Goal: Use online tool/utility: Use online tool/utility

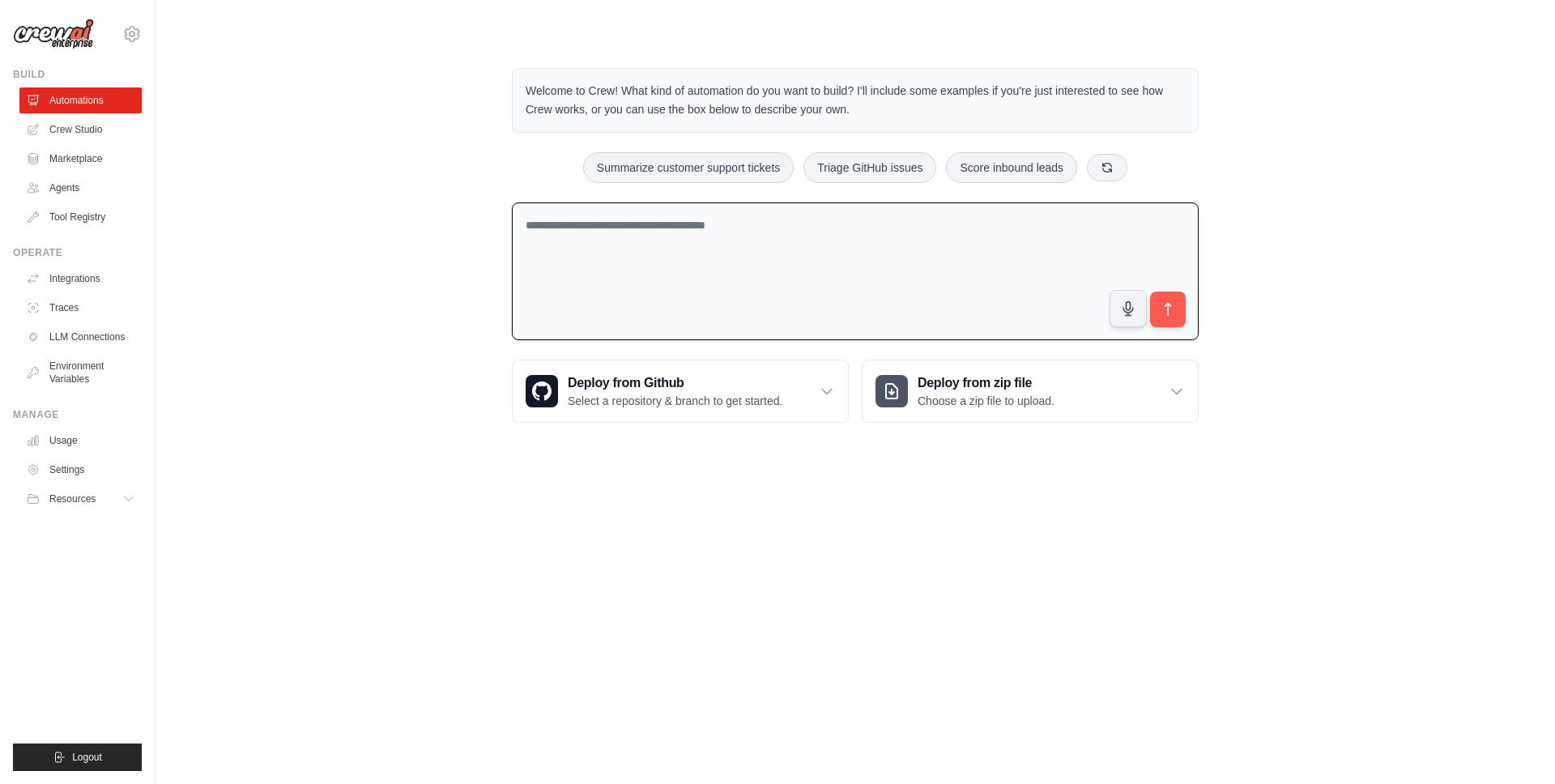
click at [660, 248] on textarea at bounding box center [856, 272] width 687 height 139
drag, startPoint x: 217, startPoint y: 180, endPoint x: 192, endPoint y: 180, distance: 25.0
click at [215, 181] on div "Welcome to Crew! What kind of automation do you want to build? I'll include som…" at bounding box center [855, 244] width 1348 height 406
click at [86, 124] on link "Crew Studio" at bounding box center [82, 130] width 122 height 26
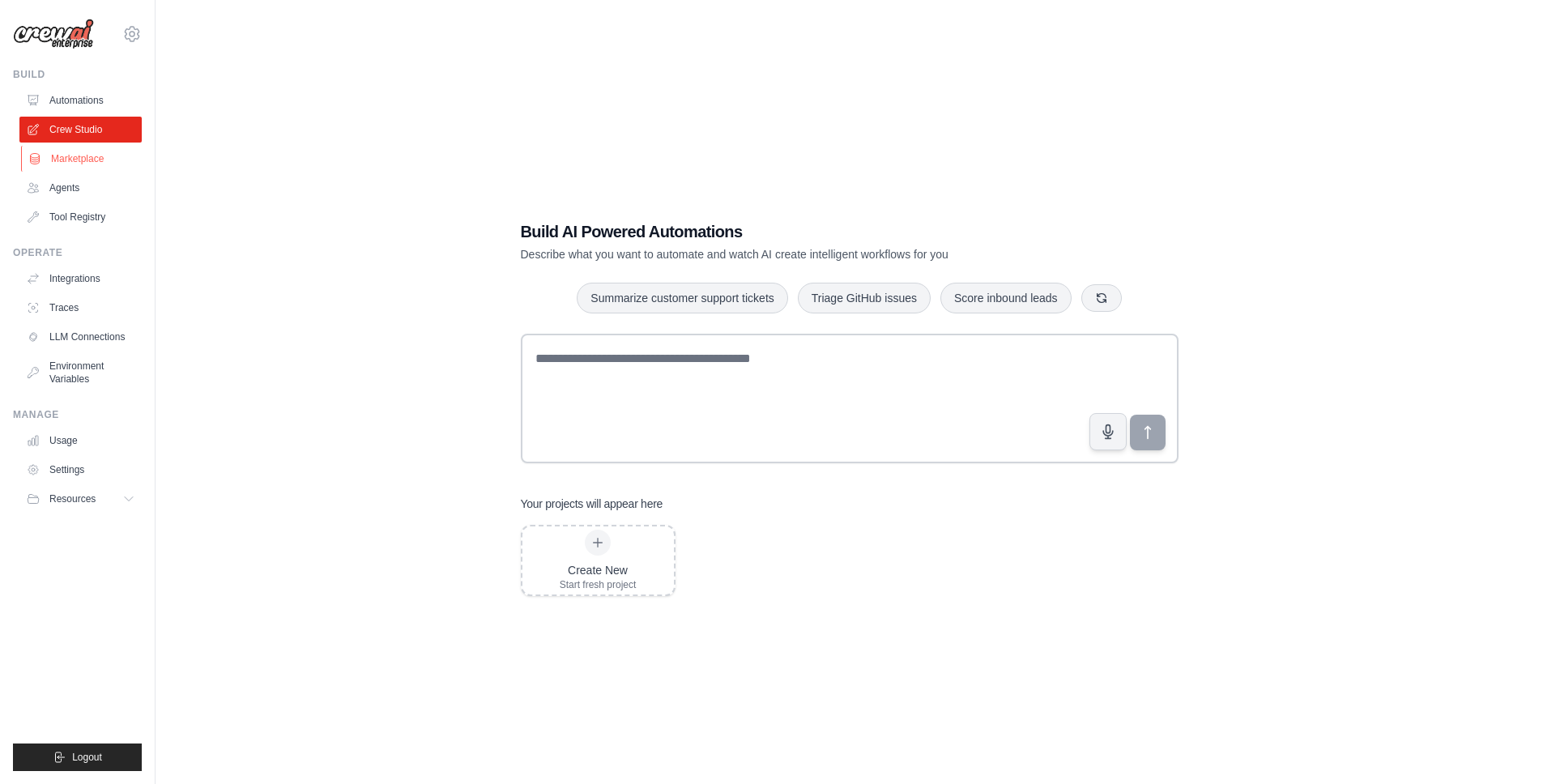
click at [112, 167] on link "Marketplace" at bounding box center [82, 158] width 122 height 26
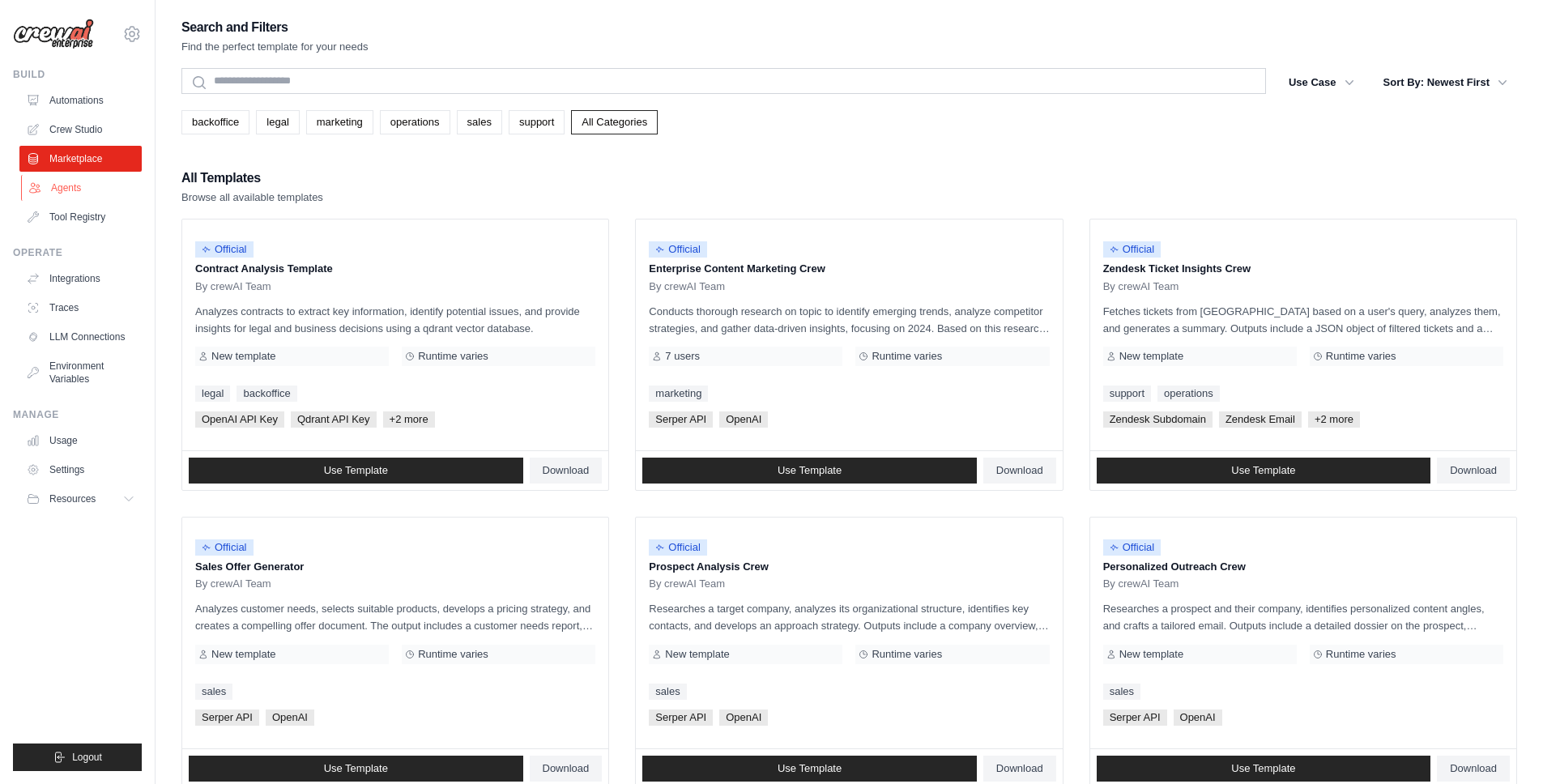
click at [94, 188] on link "Agents" at bounding box center [82, 188] width 122 height 26
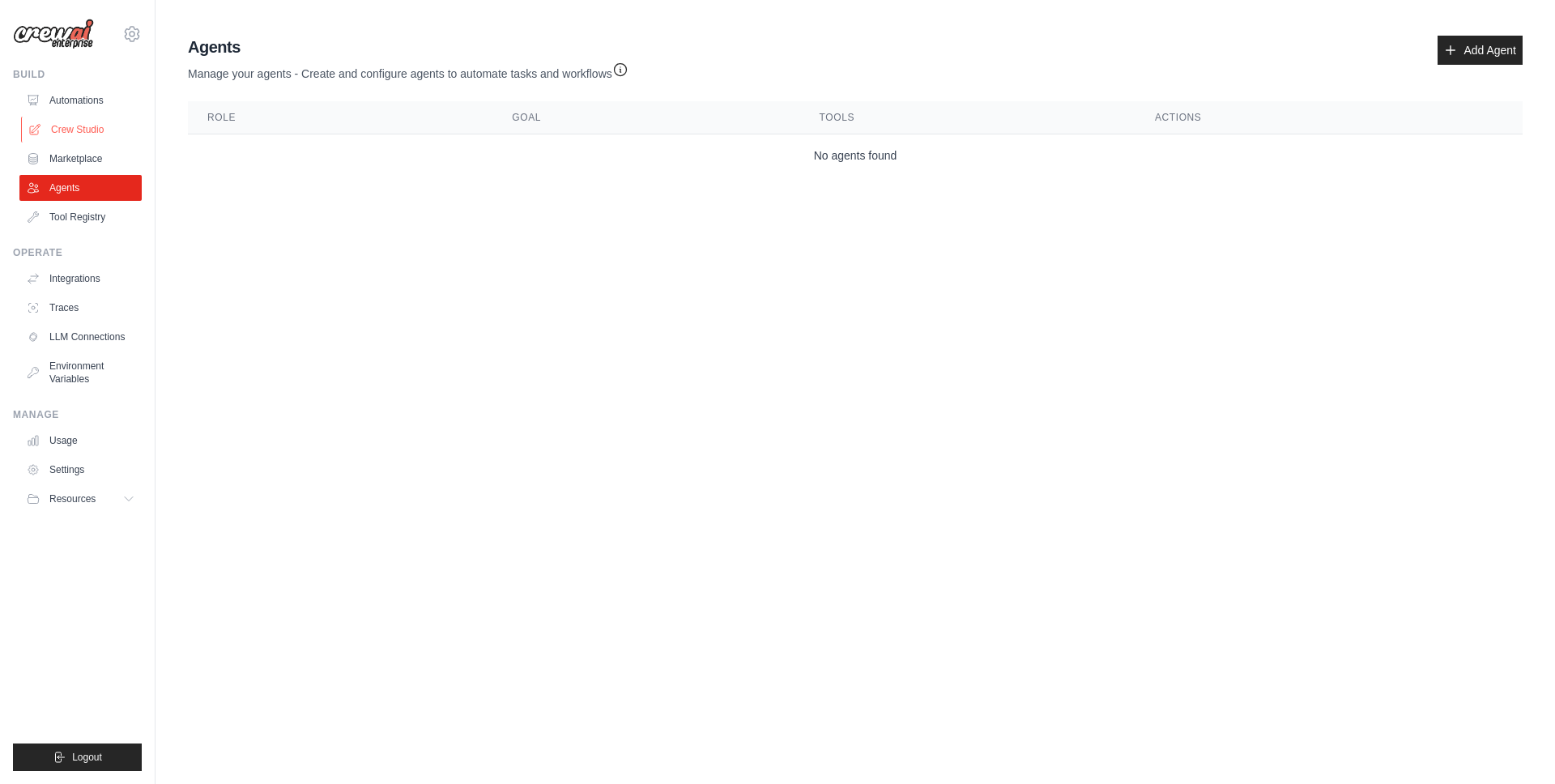
click at [72, 128] on link "Crew Studio" at bounding box center [82, 130] width 122 height 26
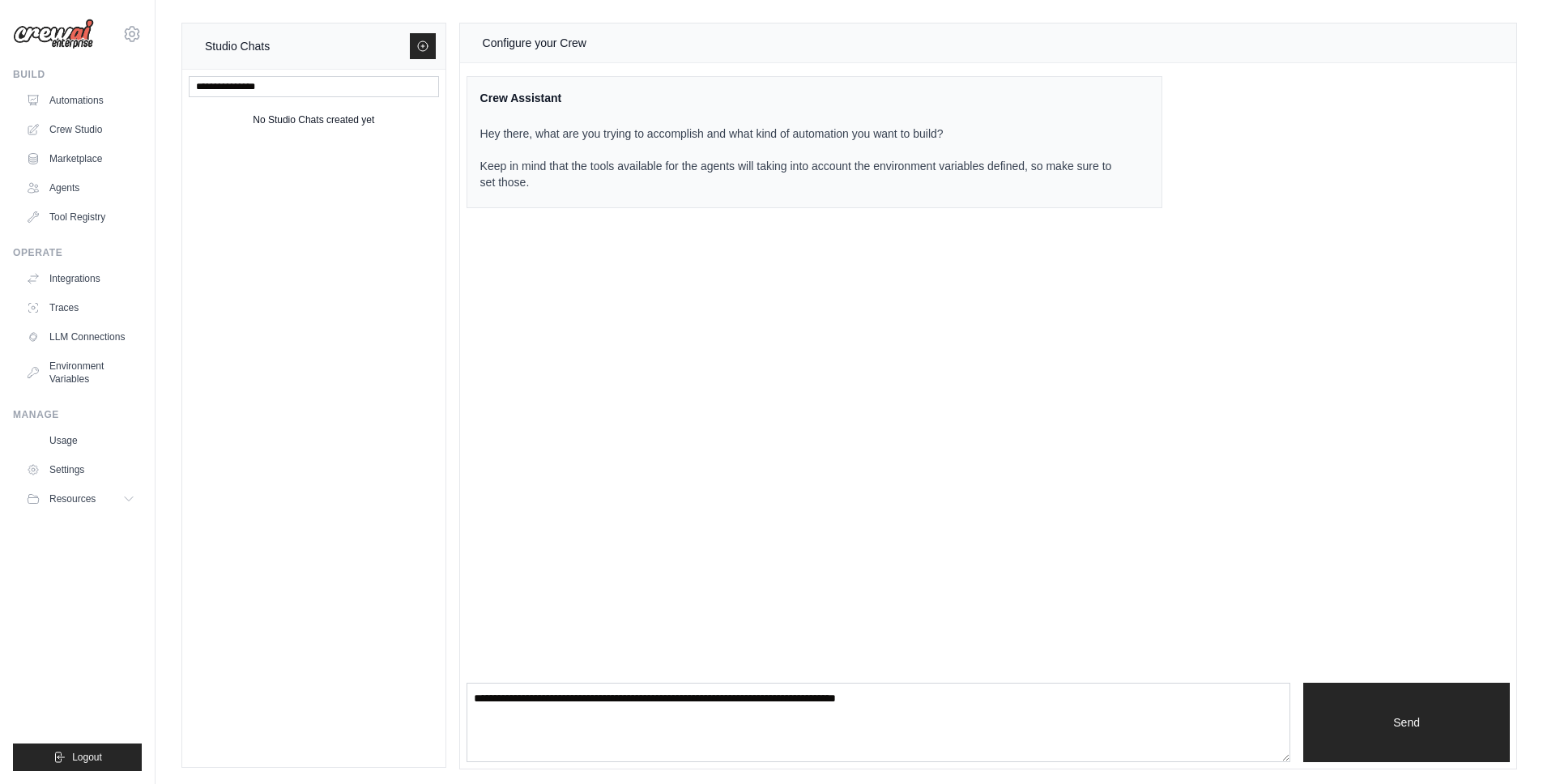
click at [607, 165] on p "Hey there, what are you trying to accomplish and what kind of automation you wa…" at bounding box center [805, 158] width 648 height 65
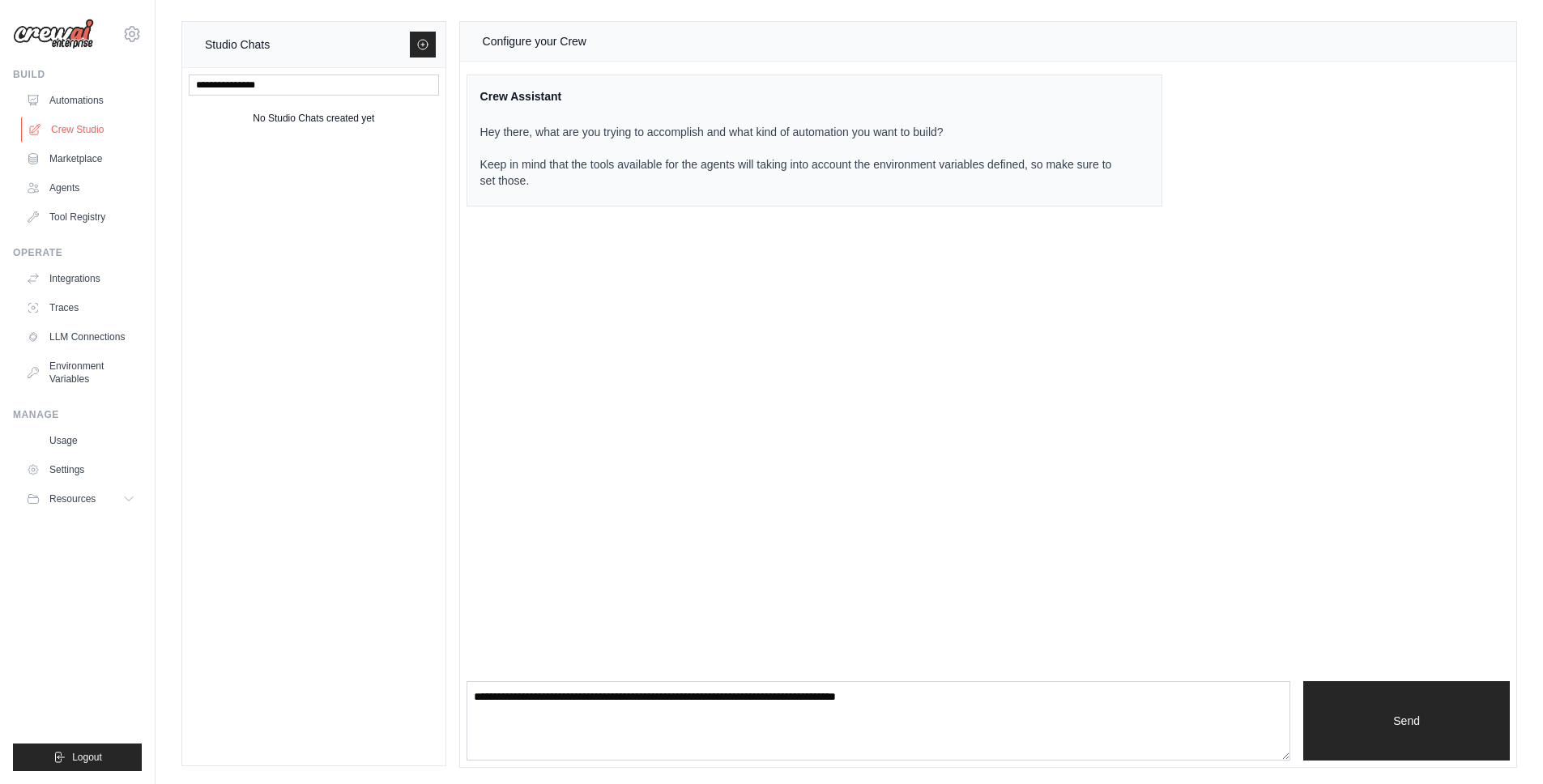
click at [75, 130] on link "Crew Studio" at bounding box center [82, 130] width 122 height 26
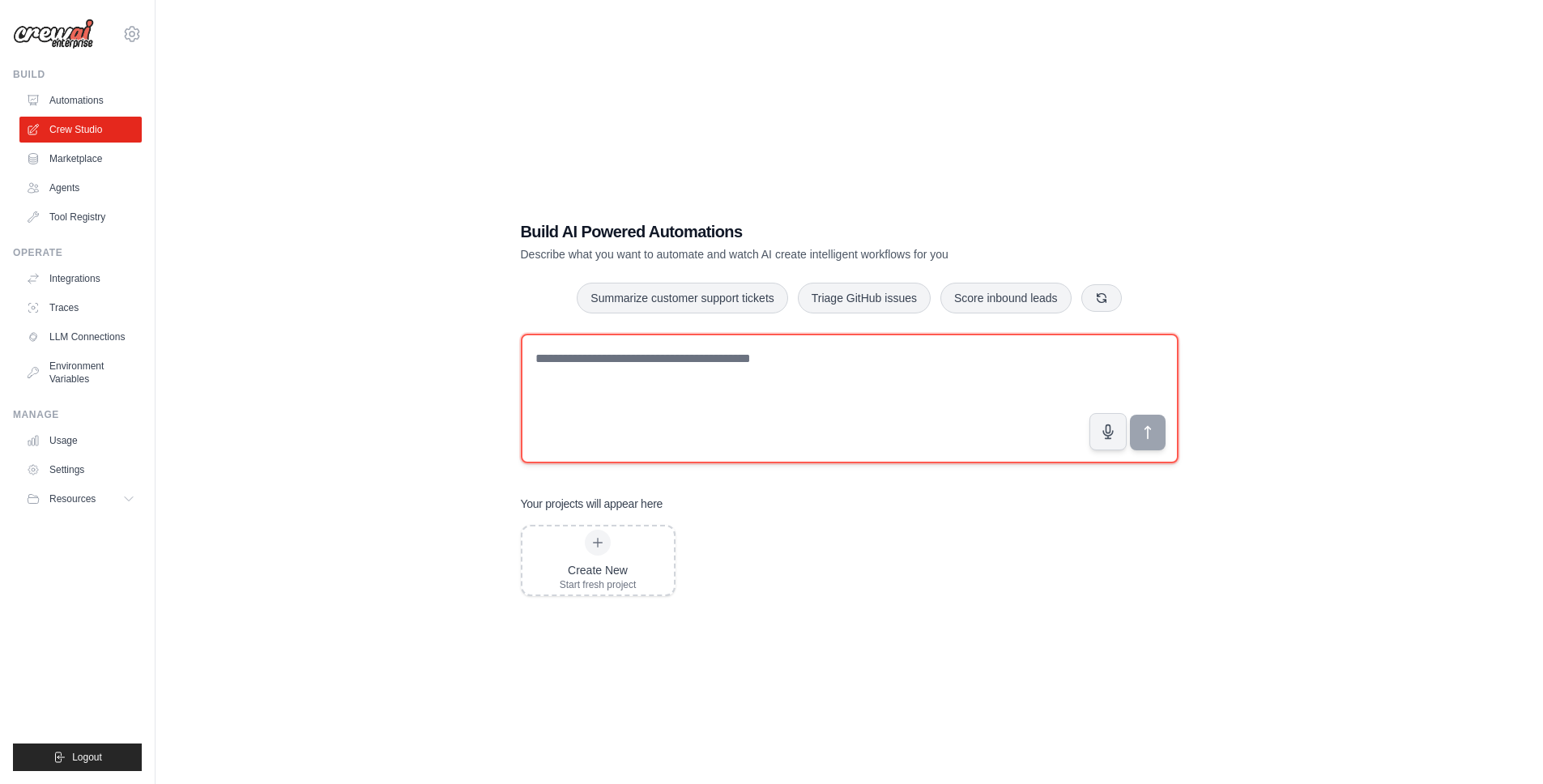
click at [589, 419] on textarea at bounding box center [849, 398] width 658 height 130
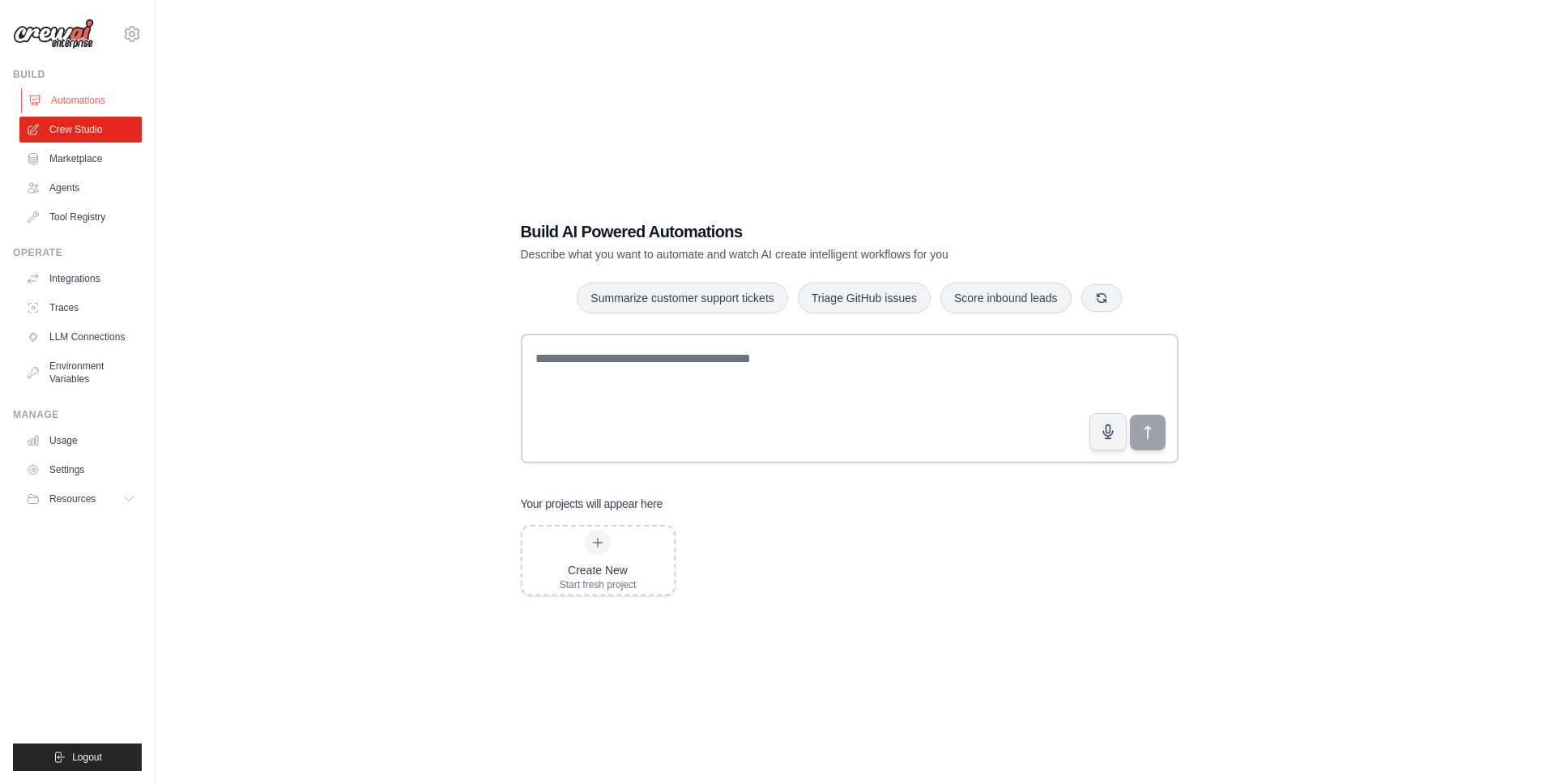
click at [94, 94] on link "Automations" at bounding box center [82, 100] width 122 height 26
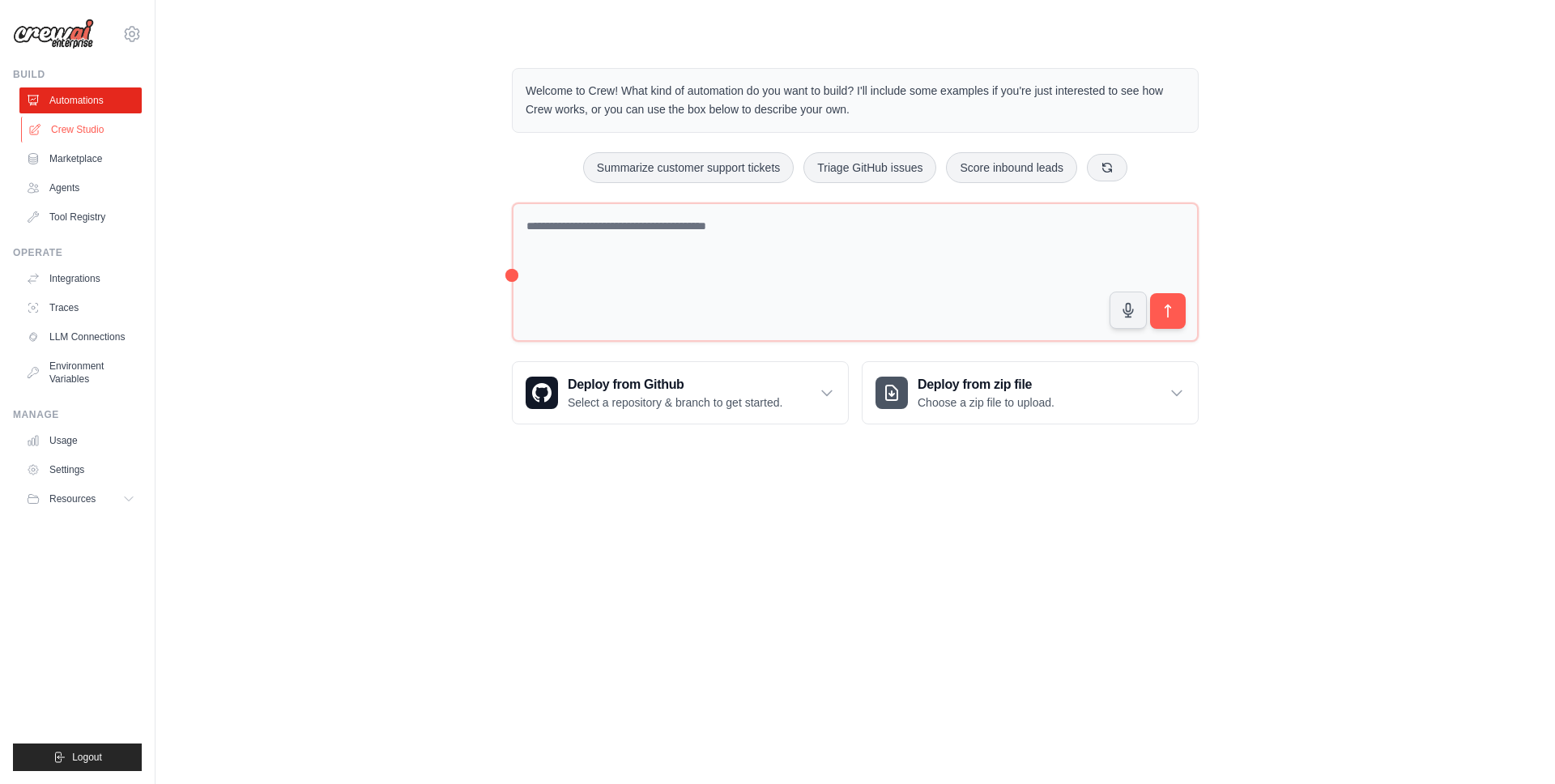
click at [102, 126] on link "Crew Studio" at bounding box center [82, 130] width 122 height 26
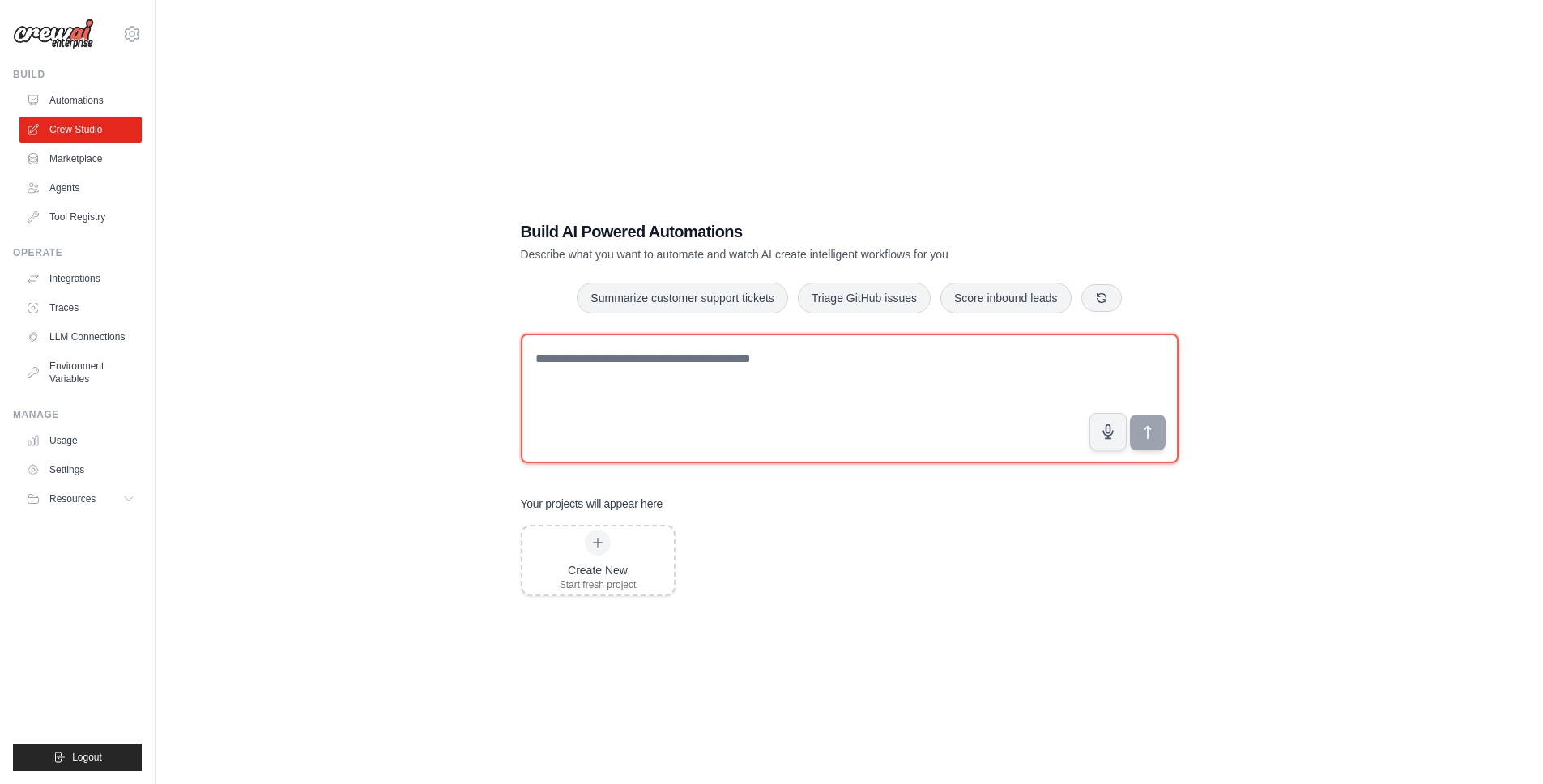
click at [710, 404] on textarea at bounding box center [849, 398] width 658 height 130
type textarea "*"
type textarea "**********"
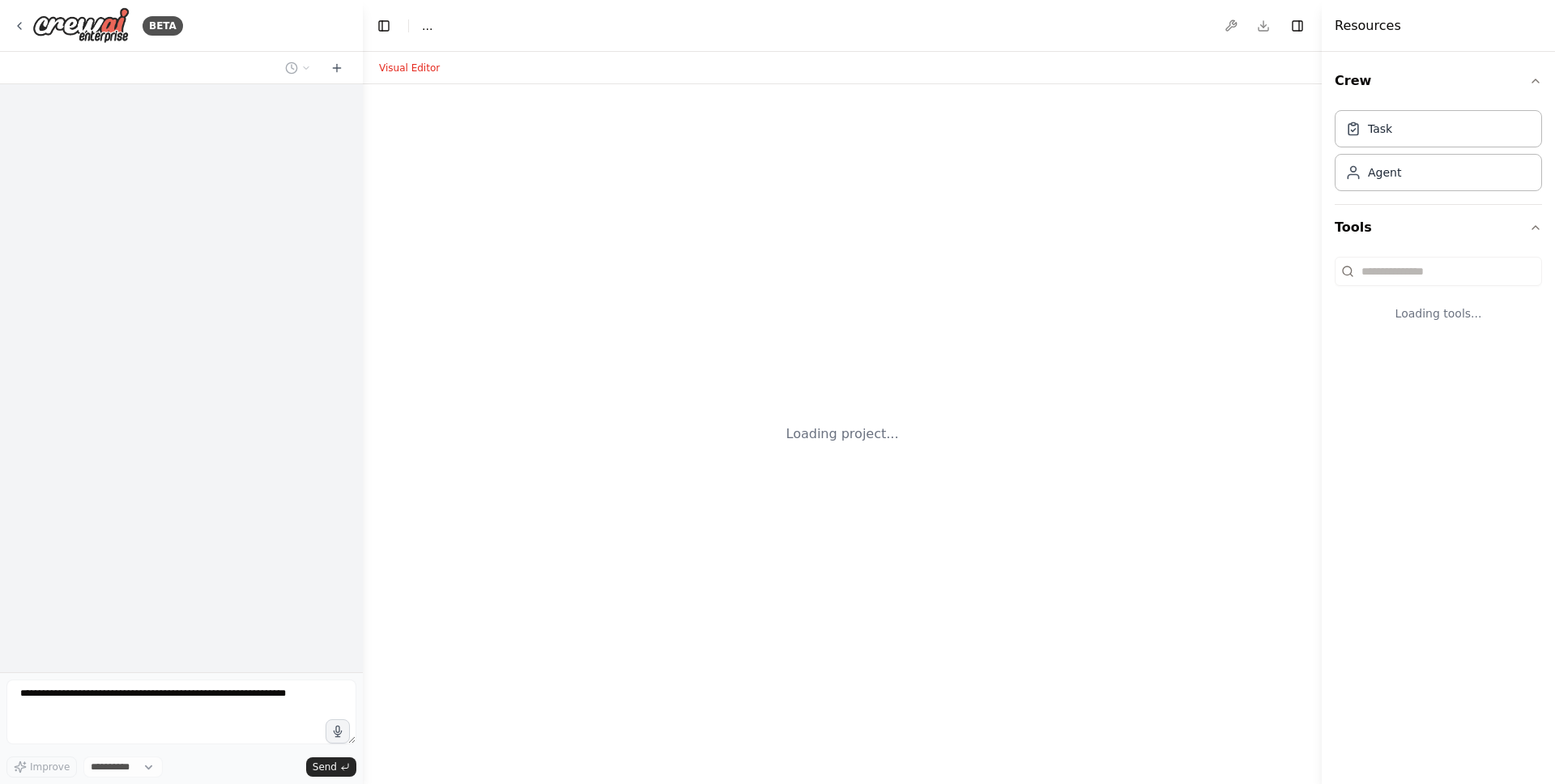
select select "****"
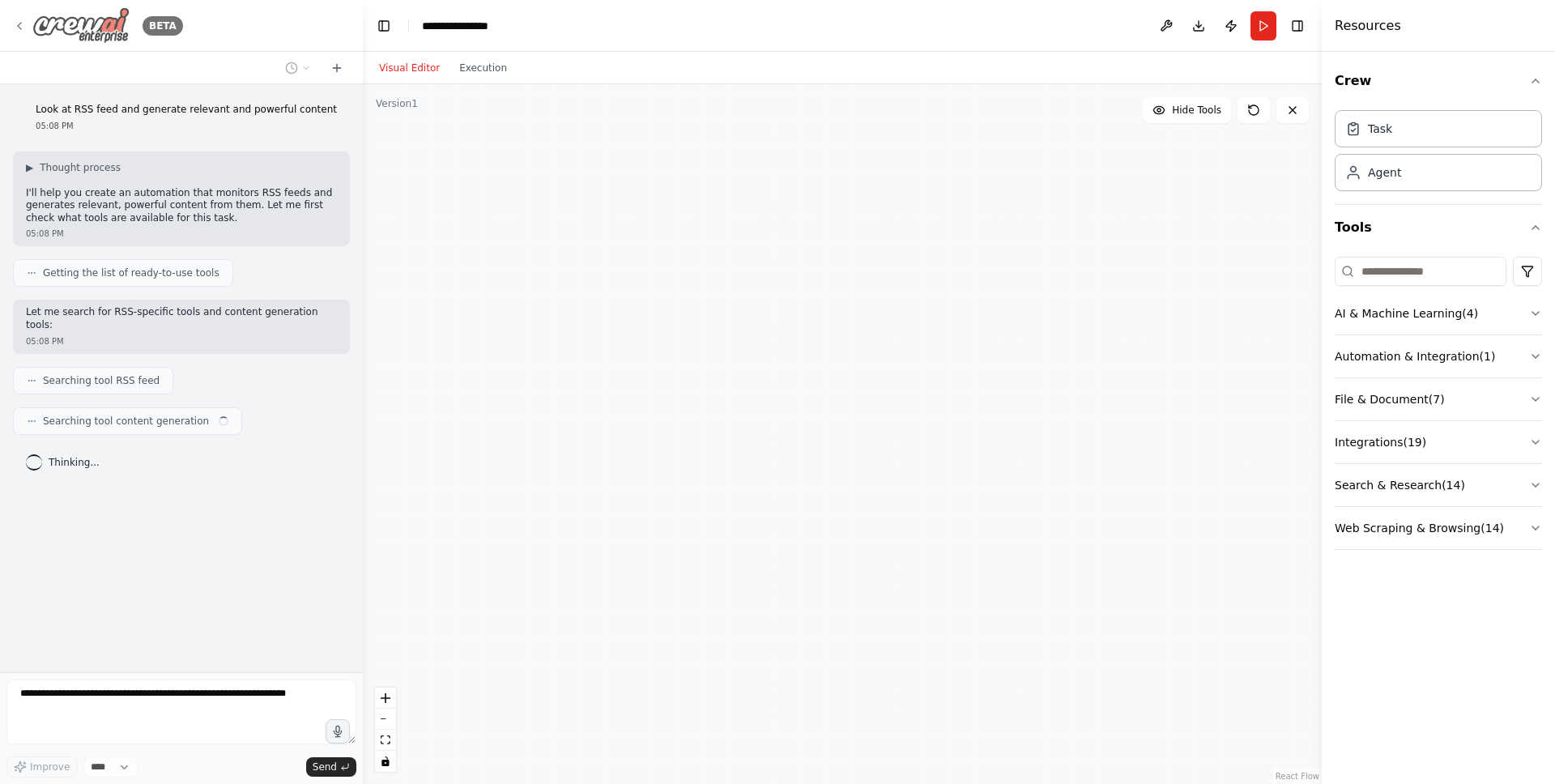
click at [15, 28] on icon at bounding box center [19, 26] width 13 height 13
click at [460, 29] on div "**********" at bounding box center [464, 25] width 83 height 16
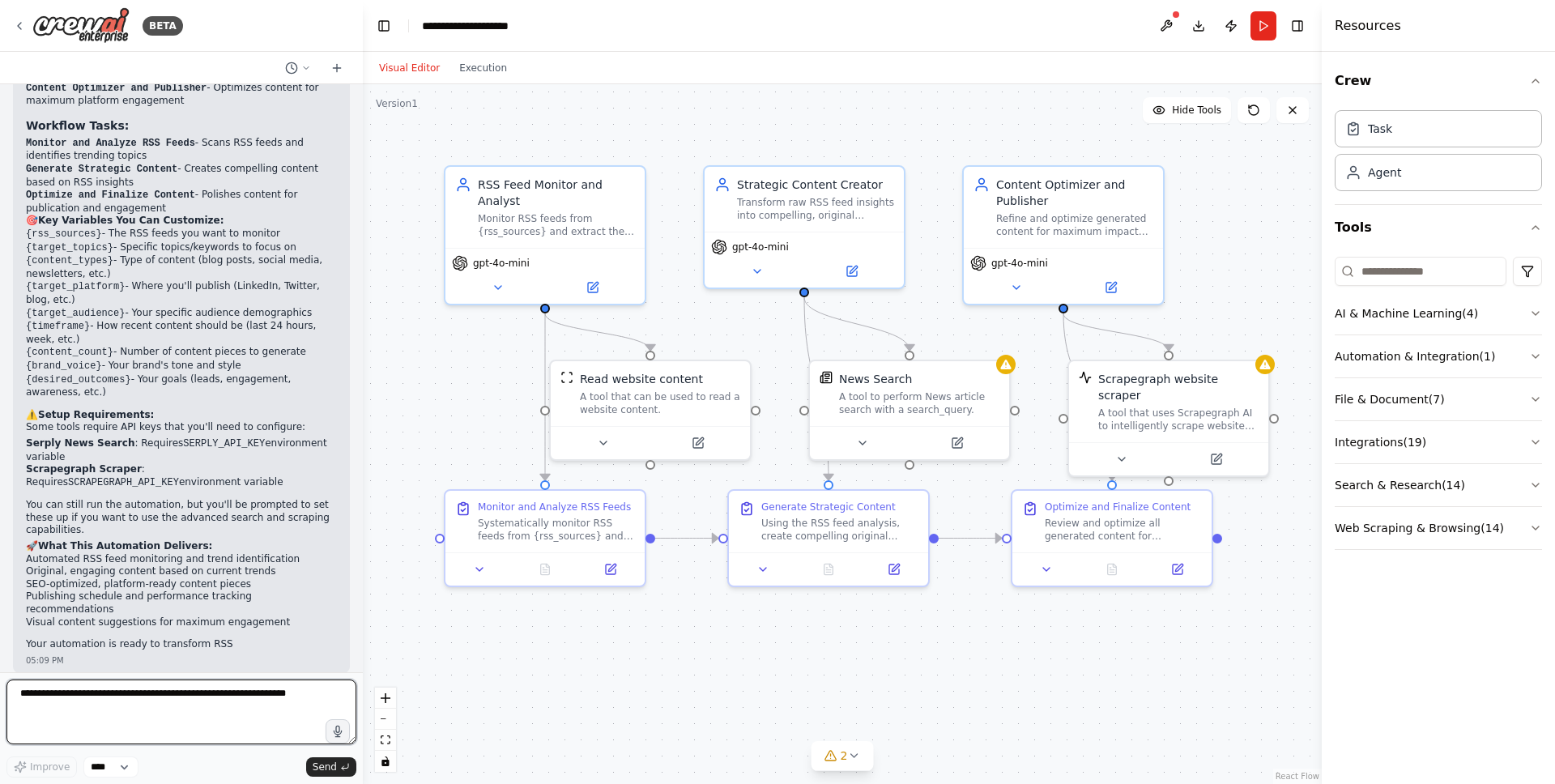
scroll to position [1202, 0]
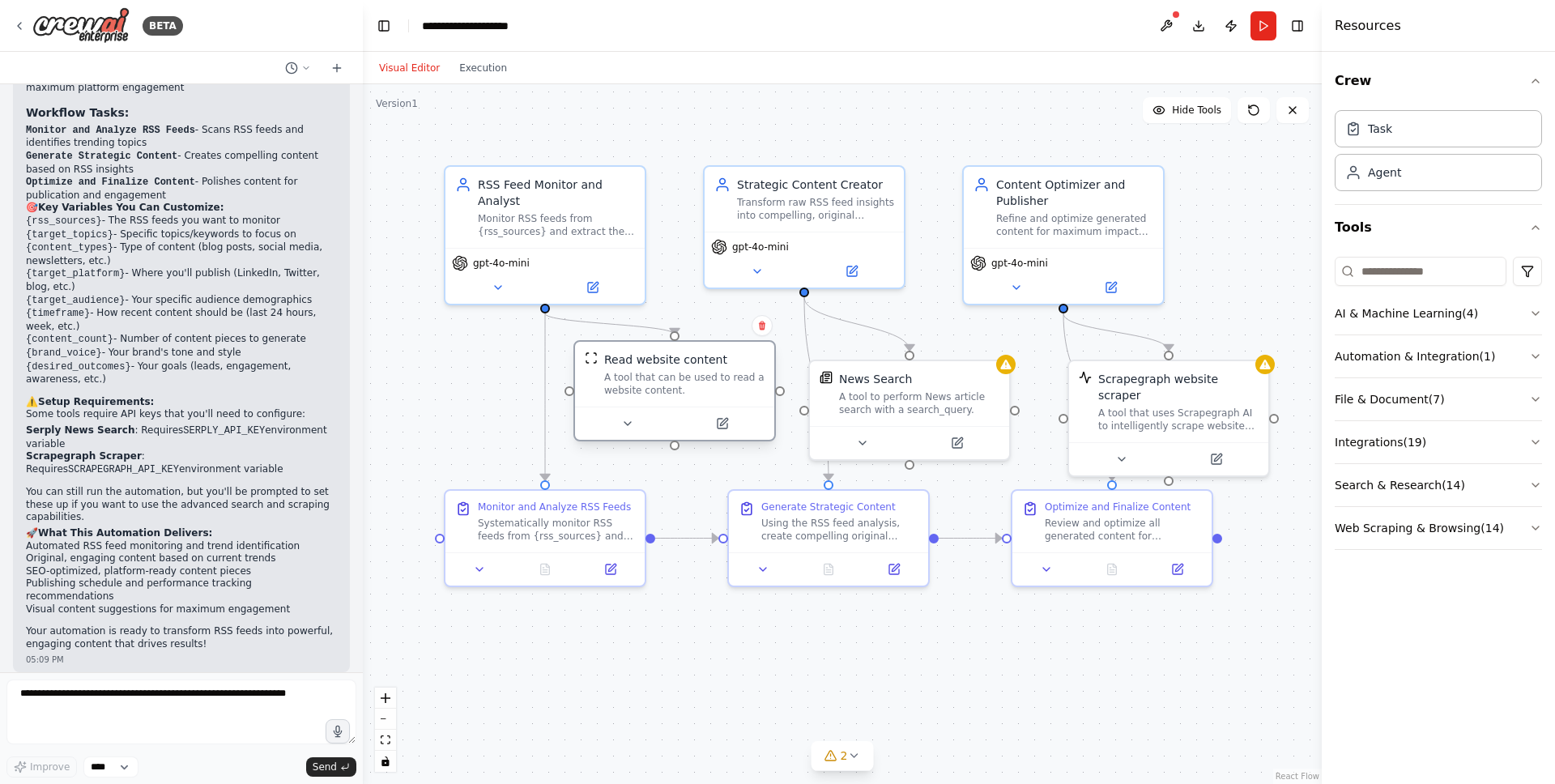
click at [671, 391] on div "A tool that can be used to read a website content." at bounding box center [683, 384] width 160 height 26
click at [523, 265] on span "gpt-4o-mini" at bounding box center [501, 260] width 56 height 13
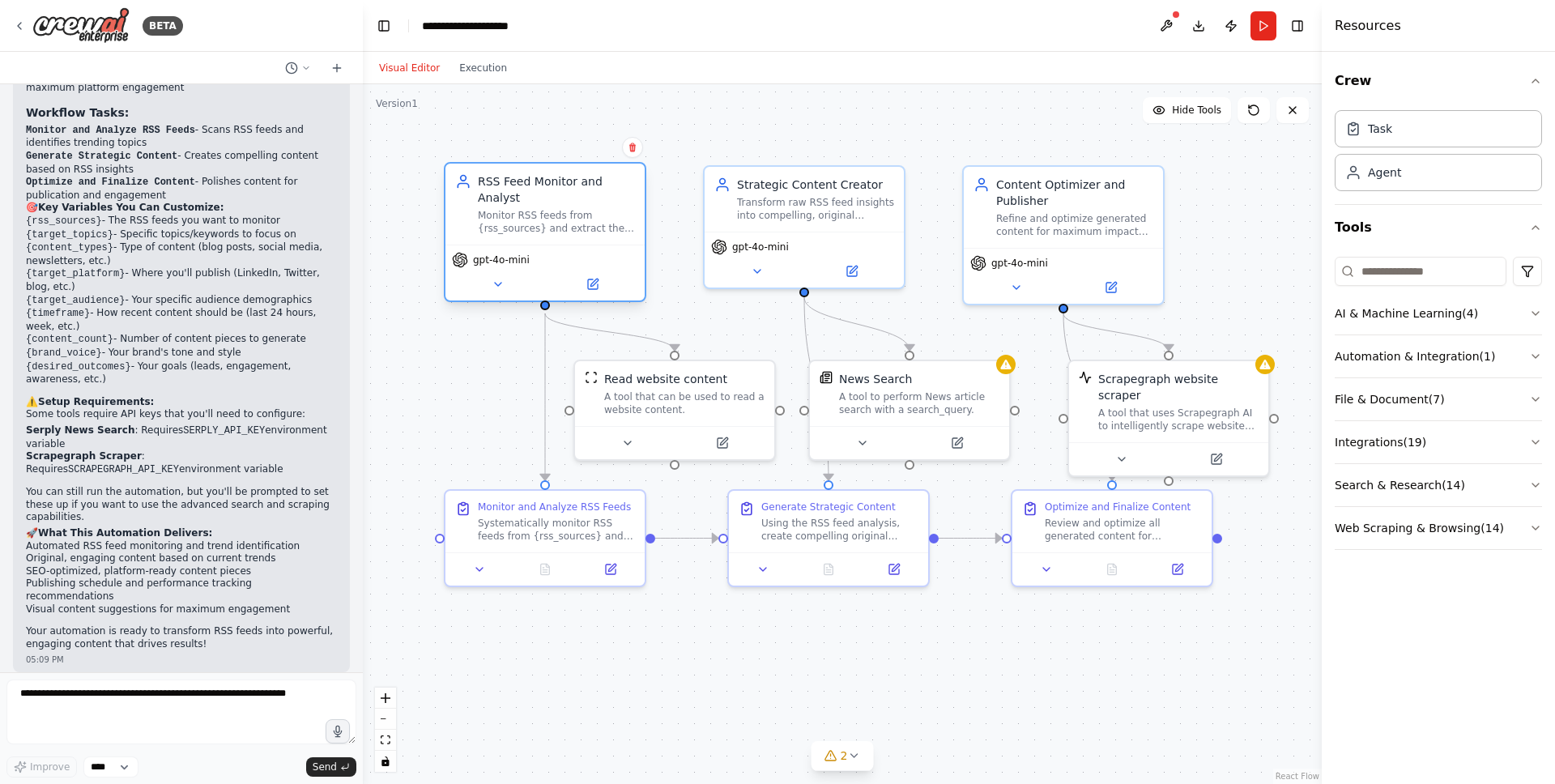
click at [553, 195] on div "RSS Feed Monitor and Analyst" at bounding box center [557, 189] width 157 height 32
click at [565, 228] on div "Monitor RSS feeds from {rss_sources} and extract the most relevant, trending, a…" at bounding box center [557, 222] width 157 height 26
click at [601, 650] on div ".deletable-edge-delete-btn { width: 20px; height: 20px; border: 0px solid #ffff…" at bounding box center [842, 434] width 959 height 700
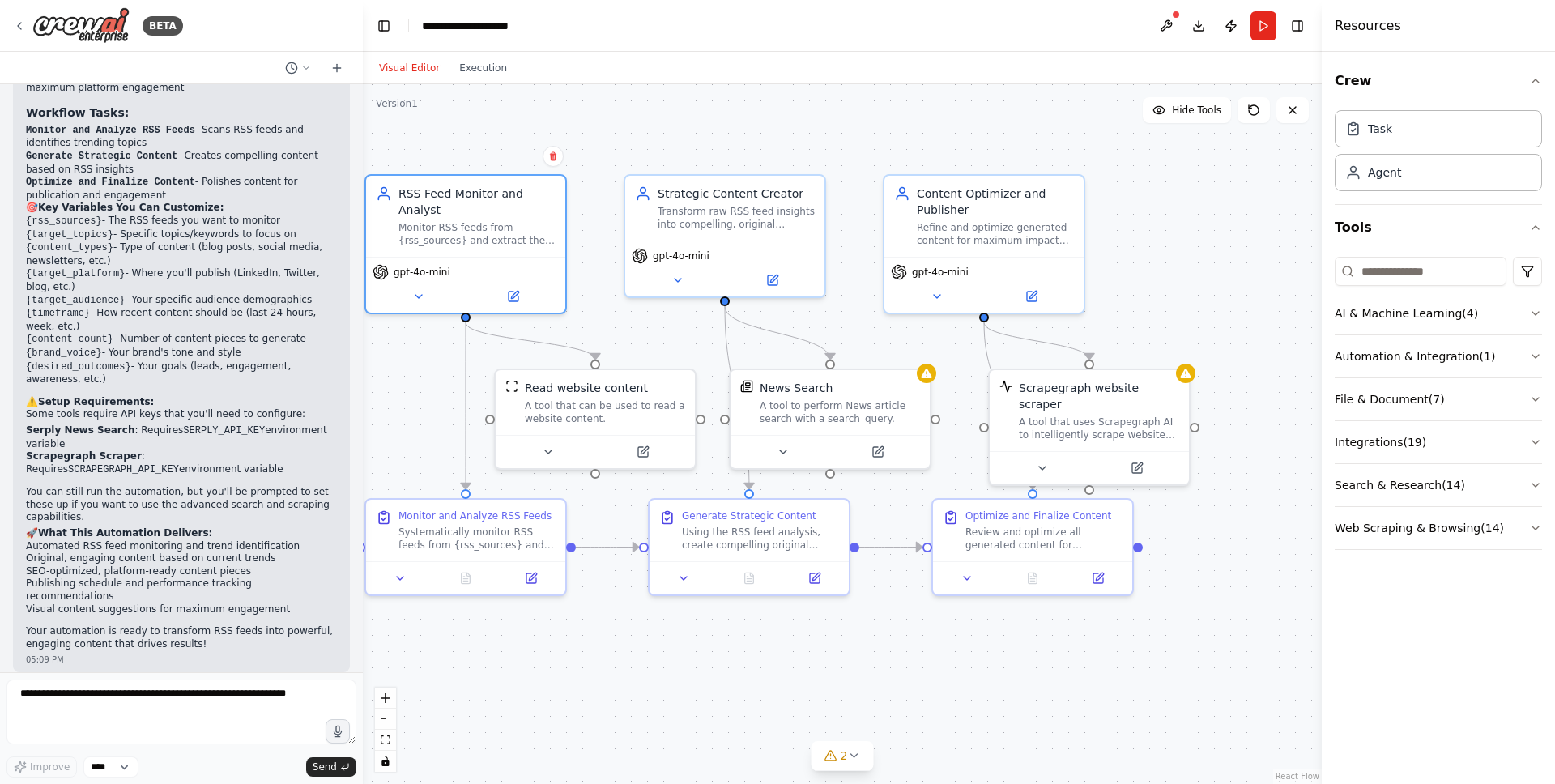
drag, startPoint x: 645, startPoint y: 656, endPoint x: 658, endPoint y: 647, distance: 15.8
click at [630, 660] on div ".deletable-edge-delete-btn { width: 20px; height: 20px; border: 0px solid #ffff…" at bounding box center [842, 434] width 959 height 700
click at [1268, 26] on button "Run" at bounding box center [1263, 25] width 26 height 29
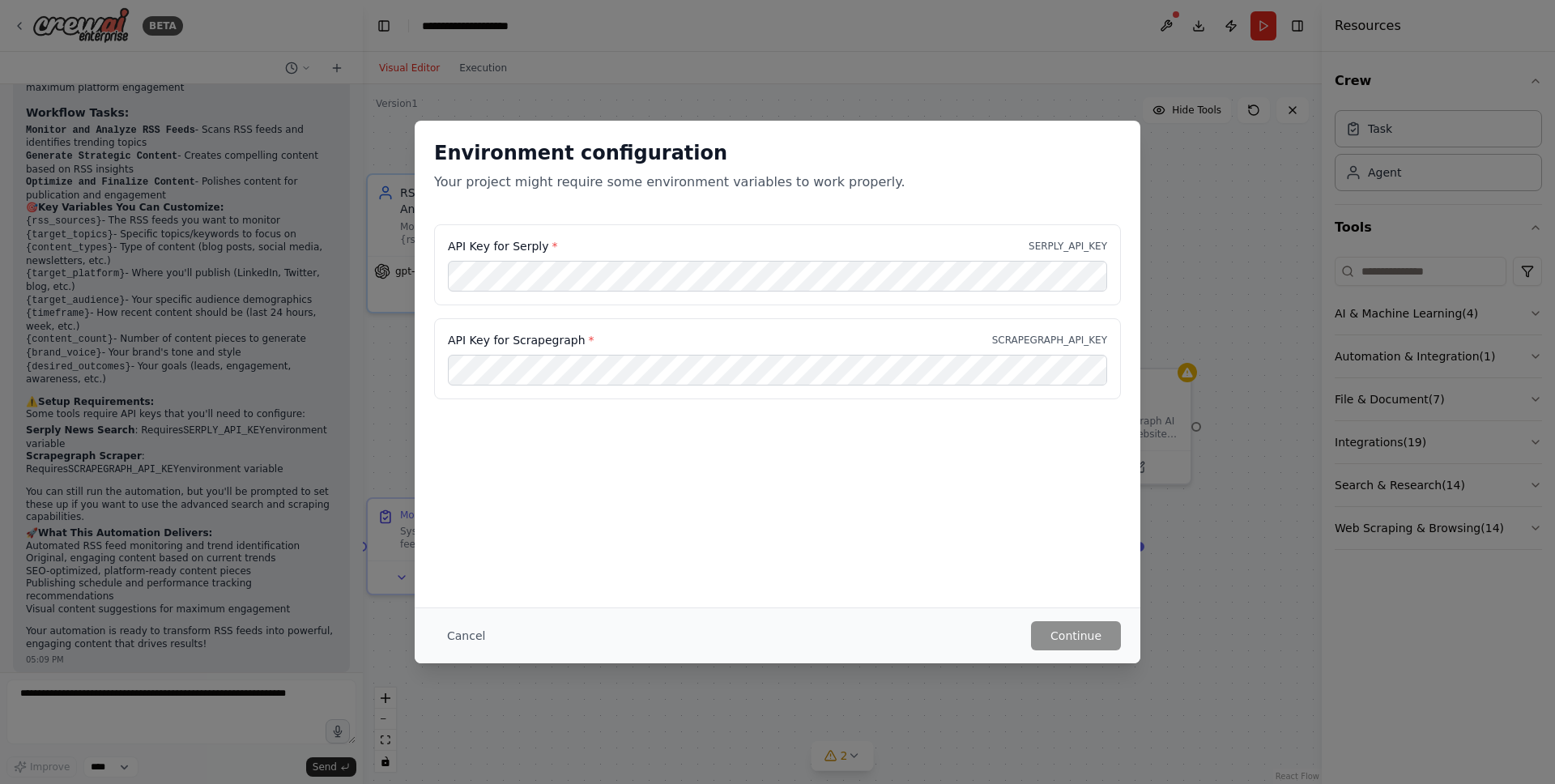
click at [822, 31] on div "Environment configuration Your project might require some environment variables…" at bounding box center [777, 392] width 1555 height 784
click at [1175, 392] on div "Environment configuration Your project might require some environment variables…" at bounding box center [777, 392] width 1555 height 784
click at [1235, 521] on div "Environment configuration Your project might require some environment variables…" at bounding box center [777, 392] width 1555 height 784
